Goal: Find specific page/section: Find specific page/section

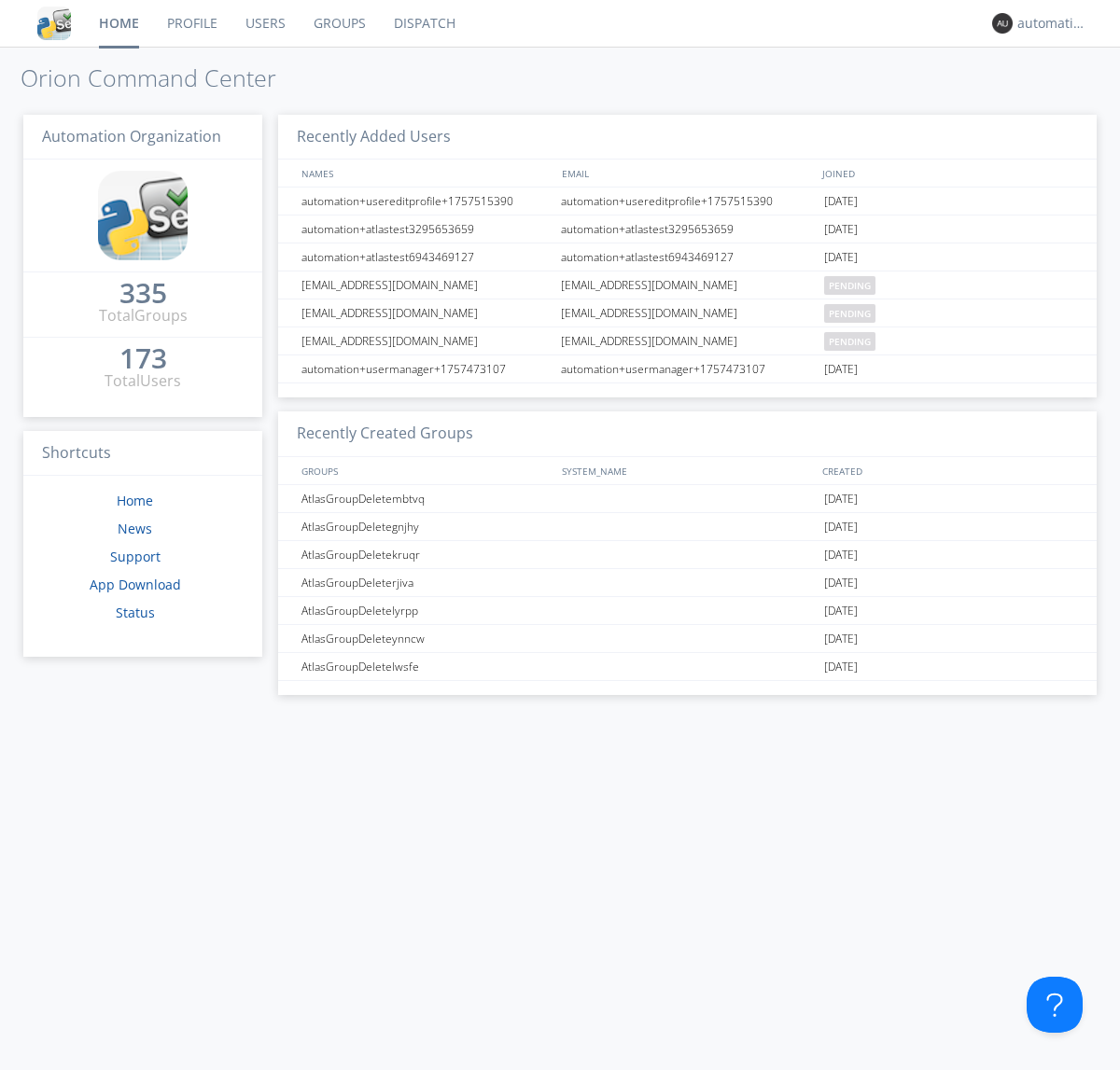
click at [423, 23] on link "Dispatch" at bounding box center [424, 23] width 89 height 47
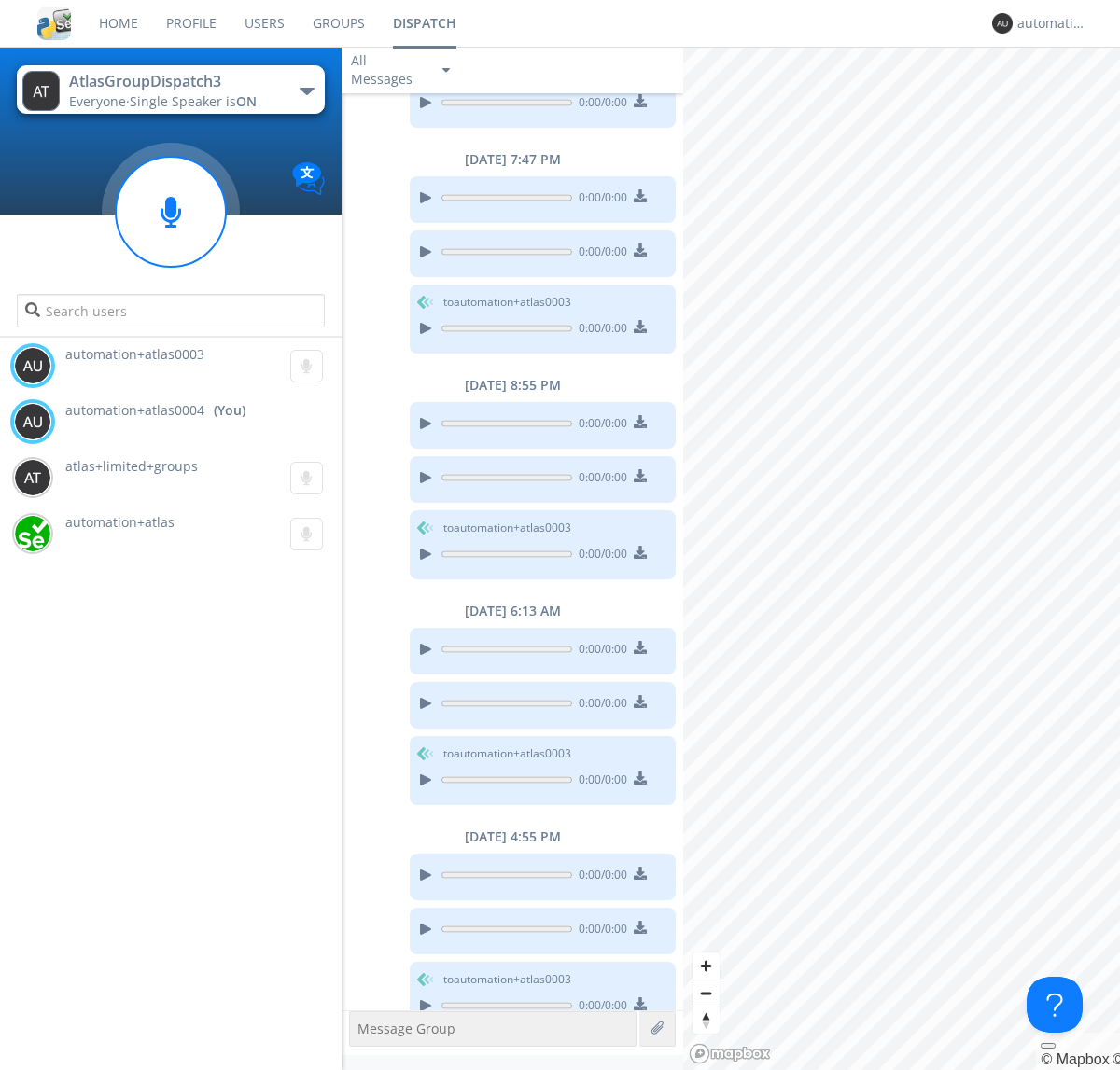
scroll to position [211, 0]
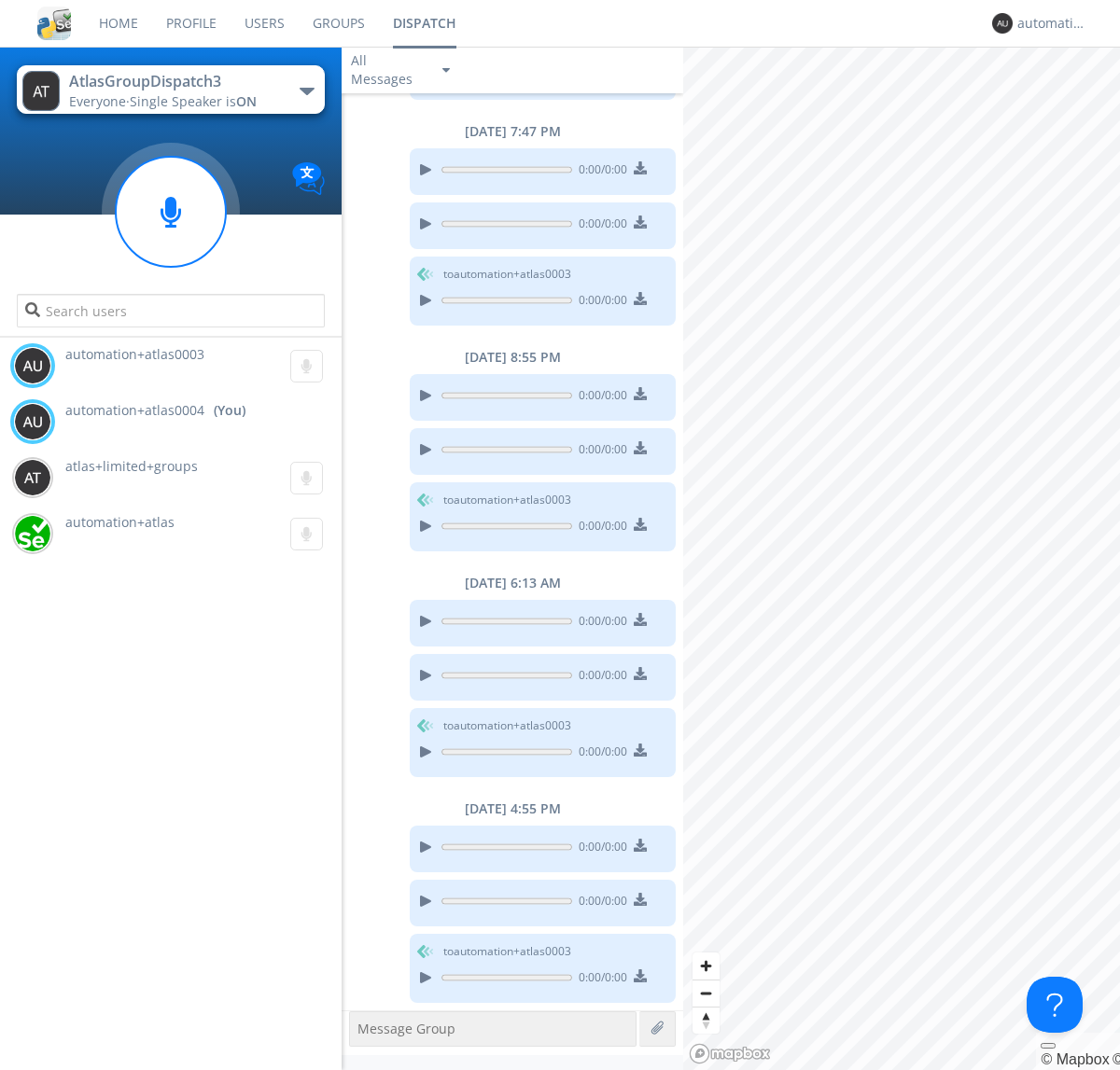
click at [306, 90] on div "button" at bounding box center [307, 91] width 15 height 8
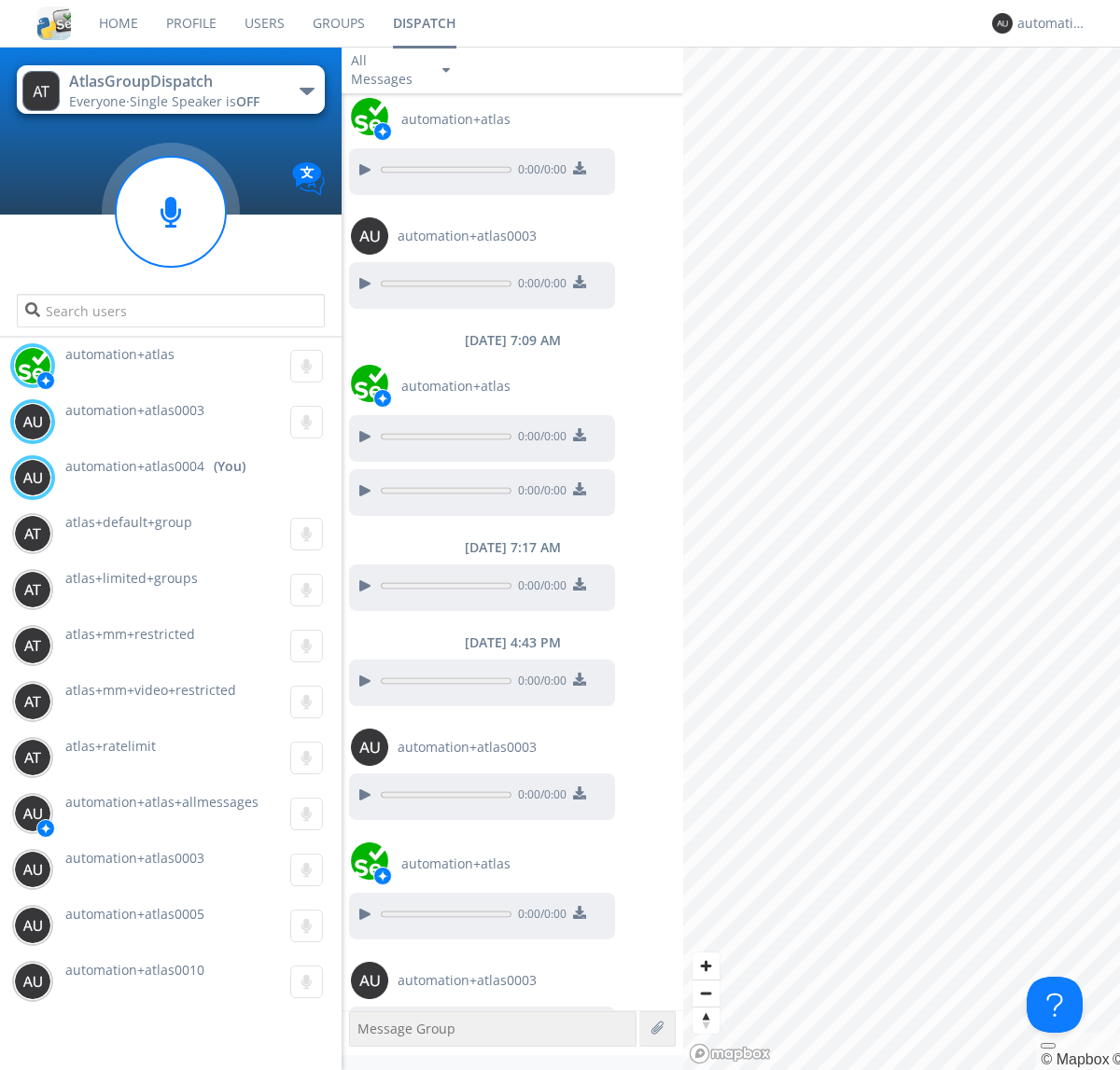
scroll to position [1428, 0]
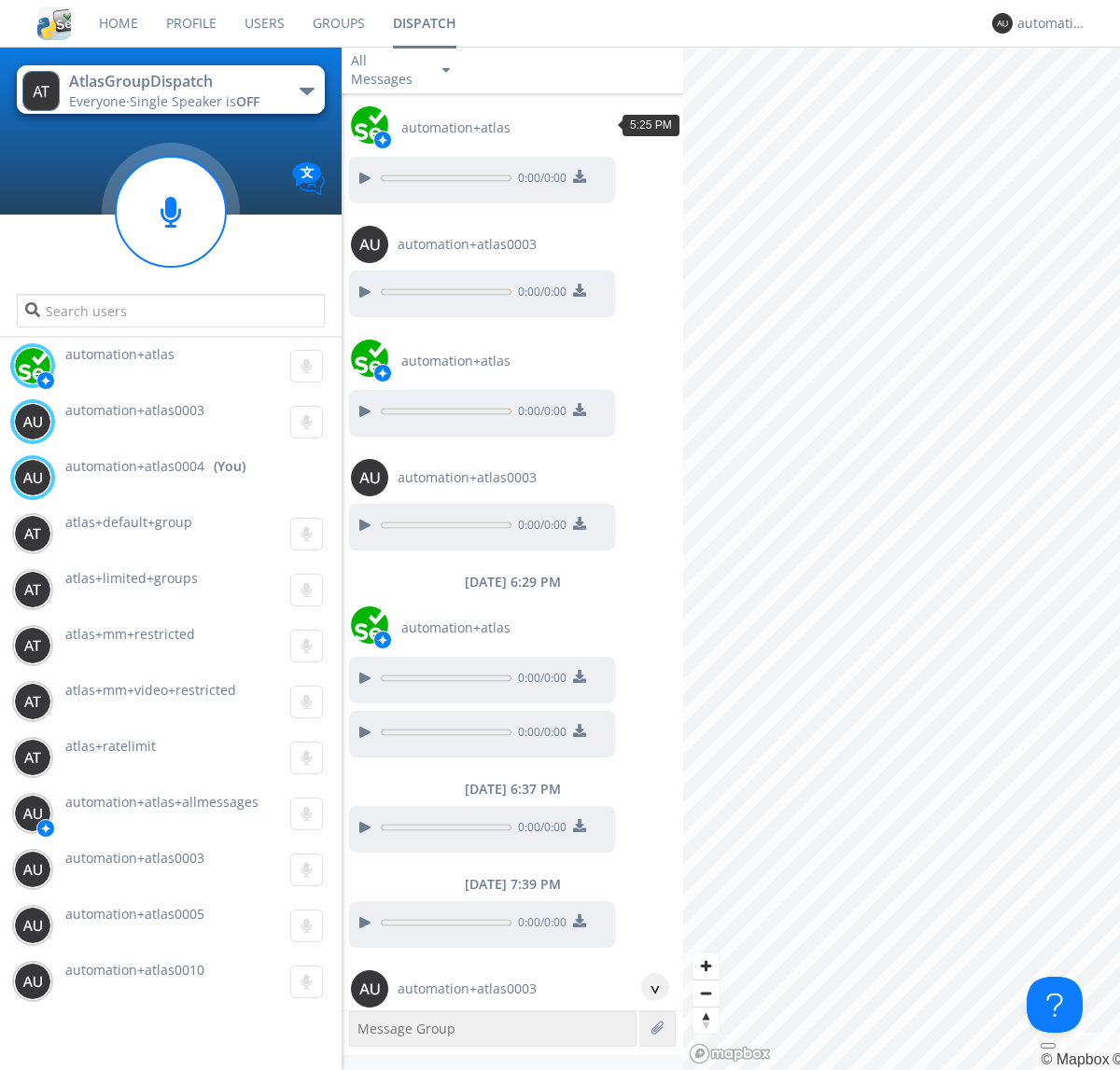
scroll to position [147, 0]
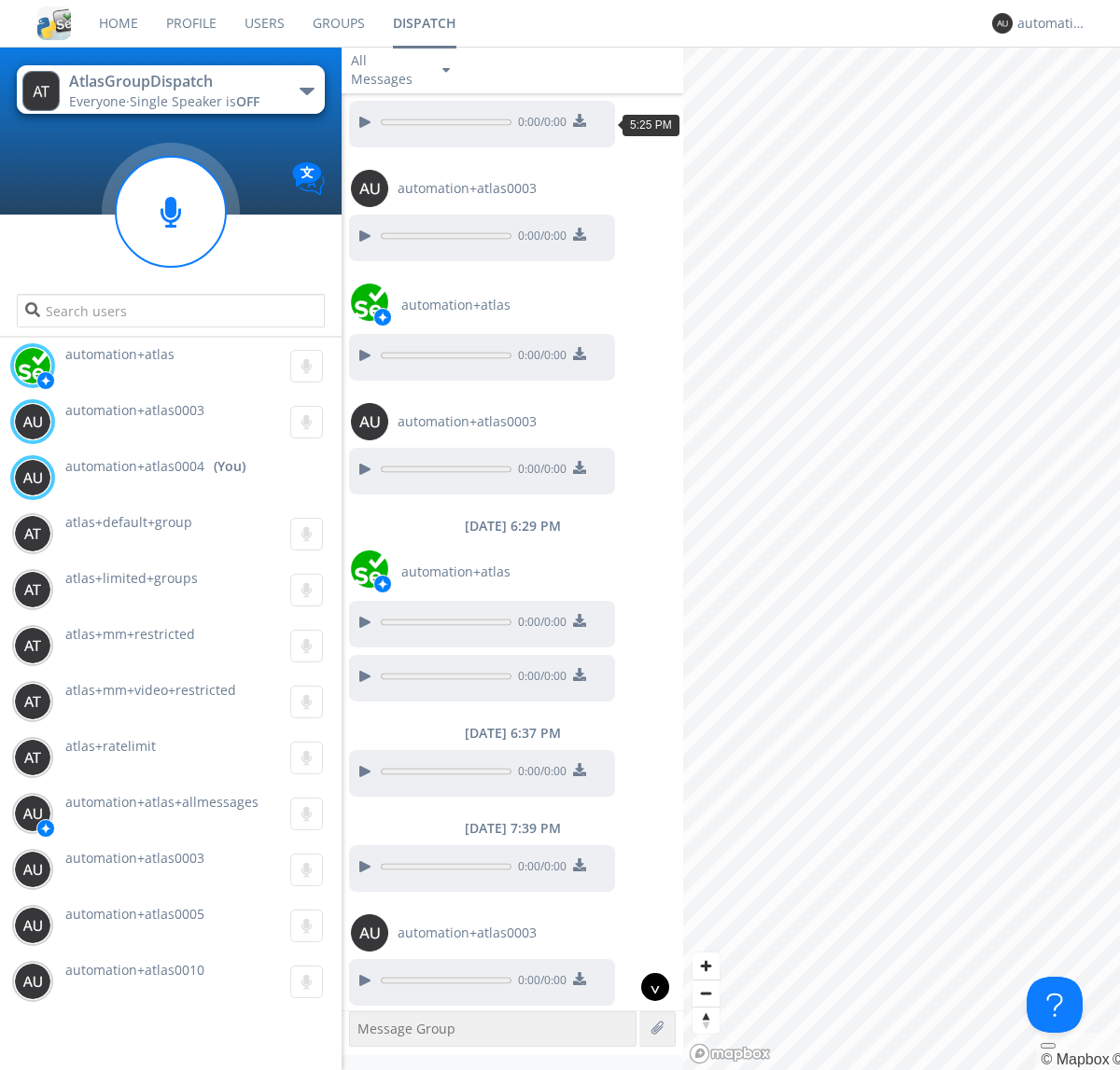
click at [647, 987] on div "^" at bounding box center [655, 987] width 28 height 28
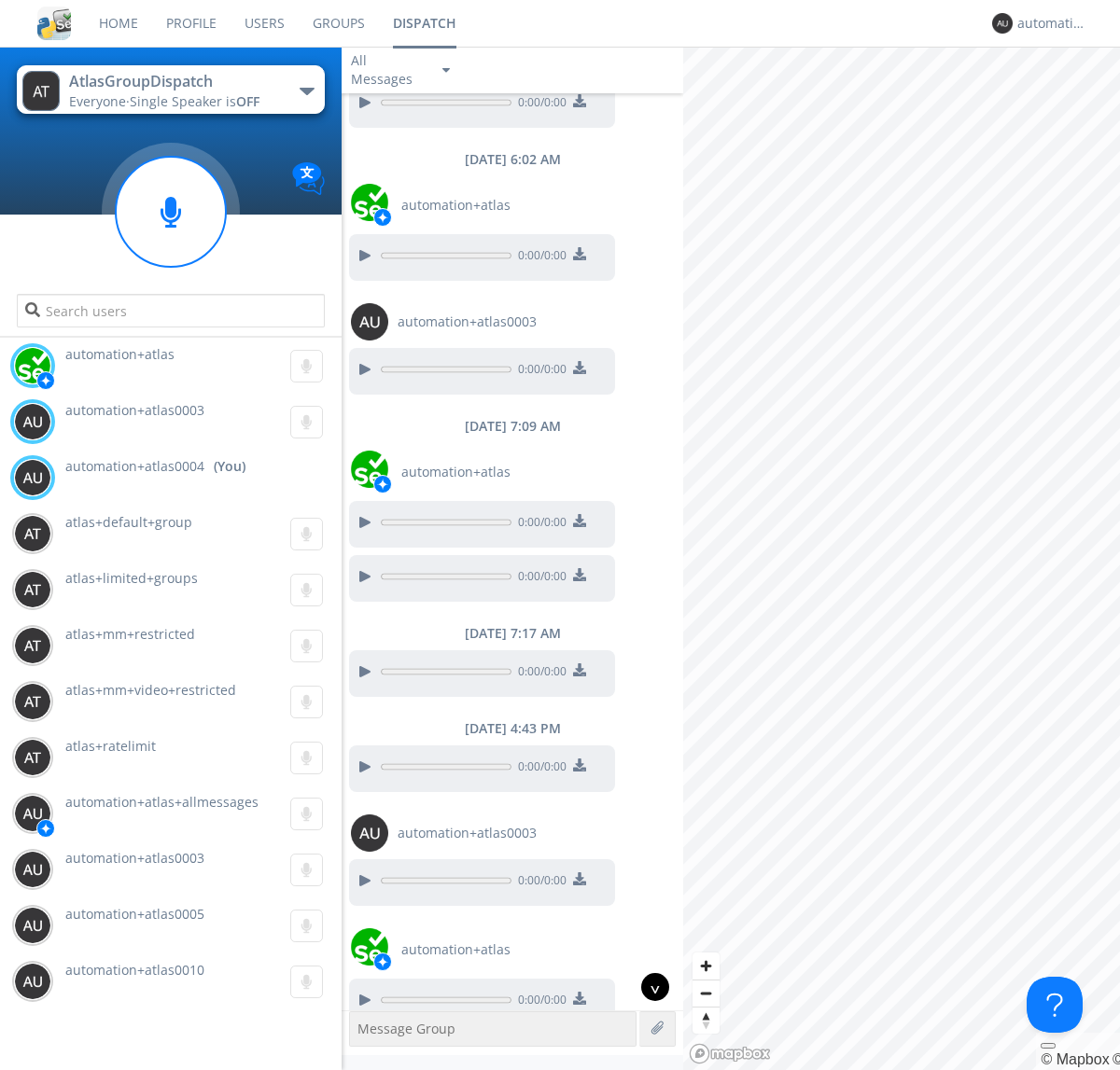
scroll to position [1428, 0]
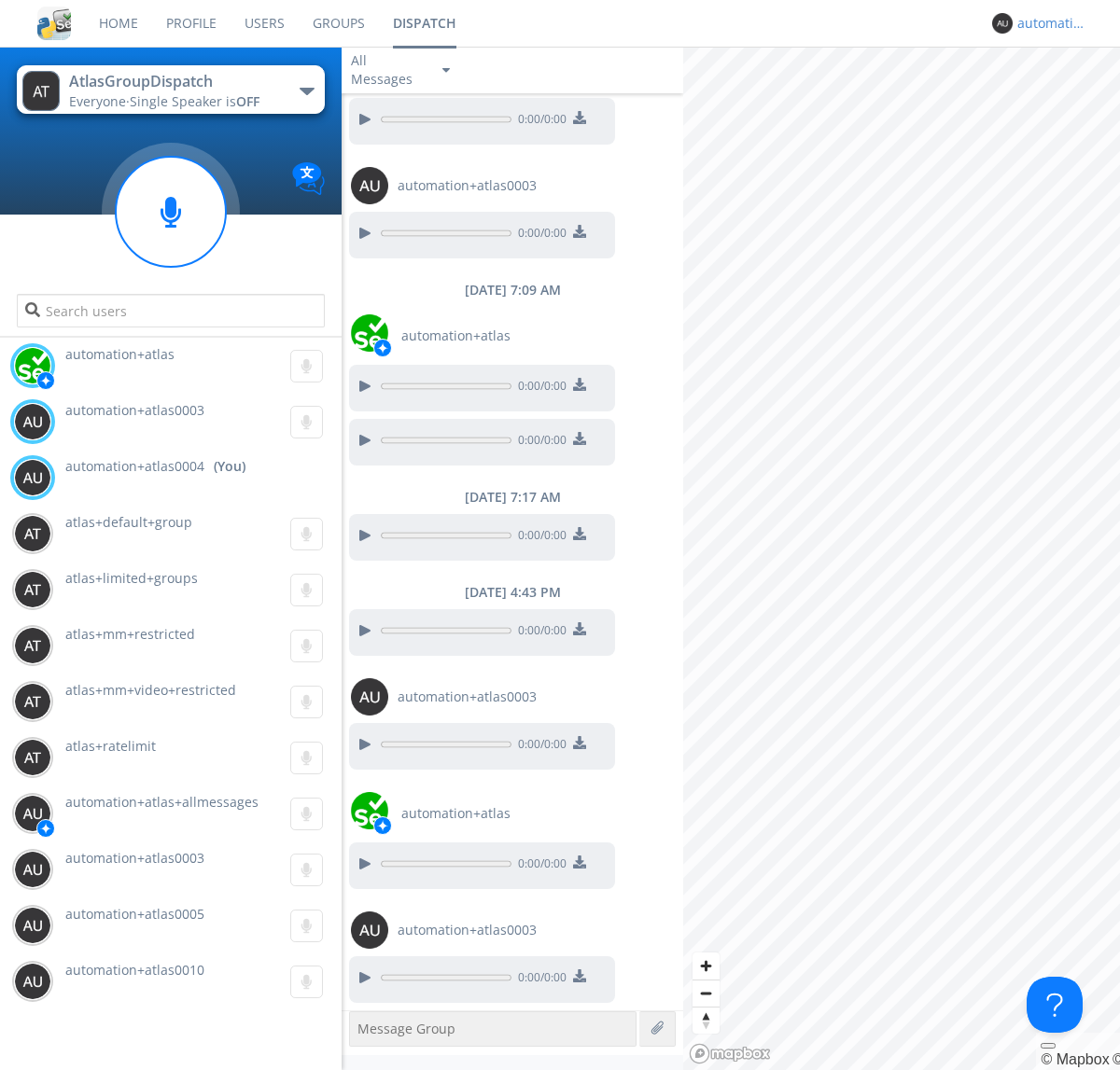
click at [1047, 23] on div "automation+atlas0004" at bounding box center [1051, 23] width 70 height 19
